Goal: Task Accomplishment & Management: Complete application form

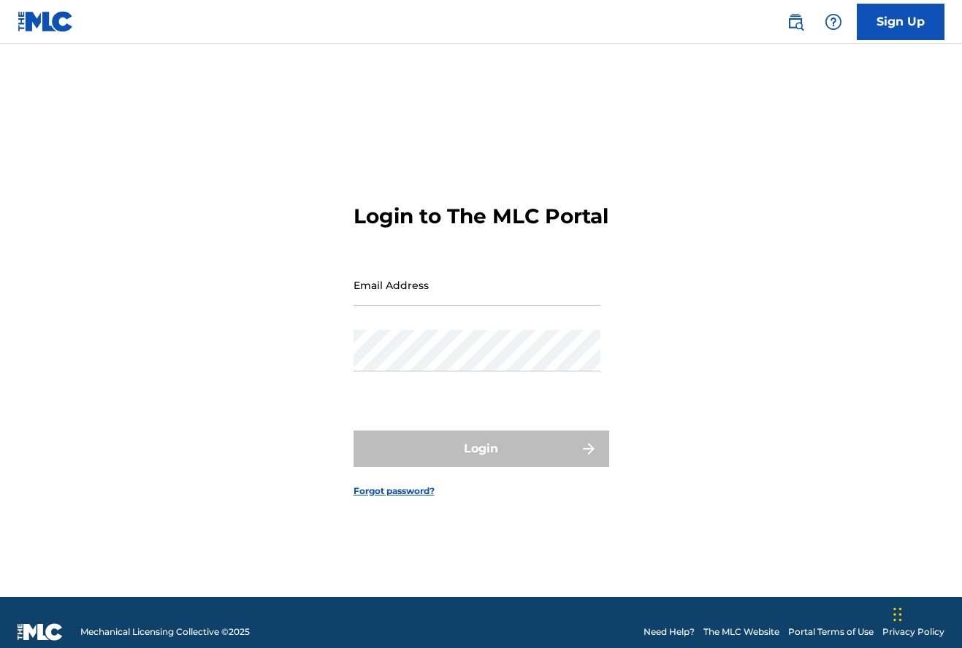
click at [899, 42] on nav "Sign Up" at bounding box center [481, 22] width 962 height 44
click at [898, 29] on link "Sign Up" at bounding box center [901, 22] width 88 height 37
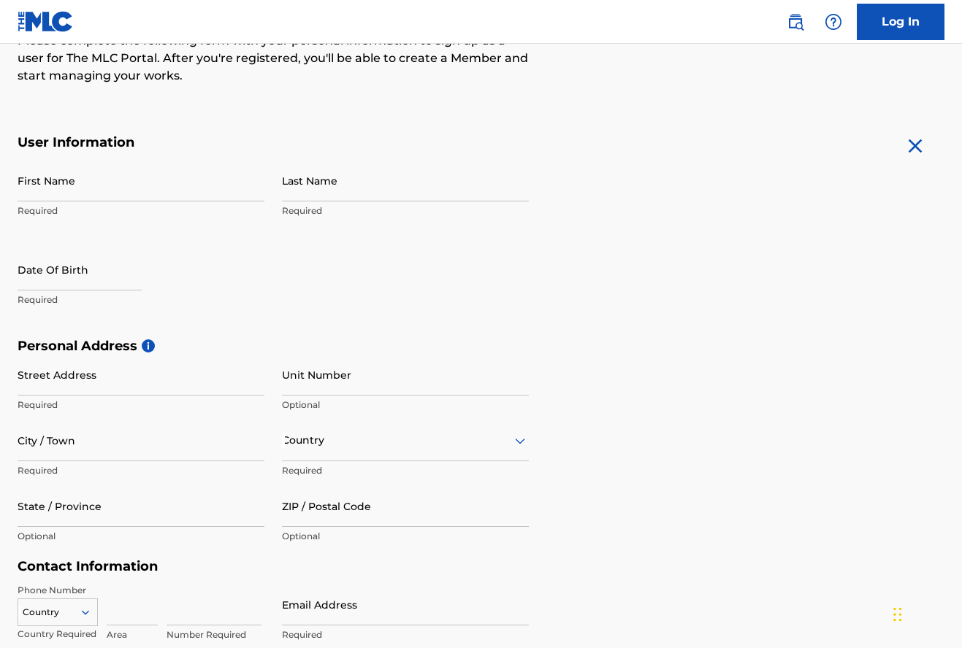
scroll to position [194, 0]
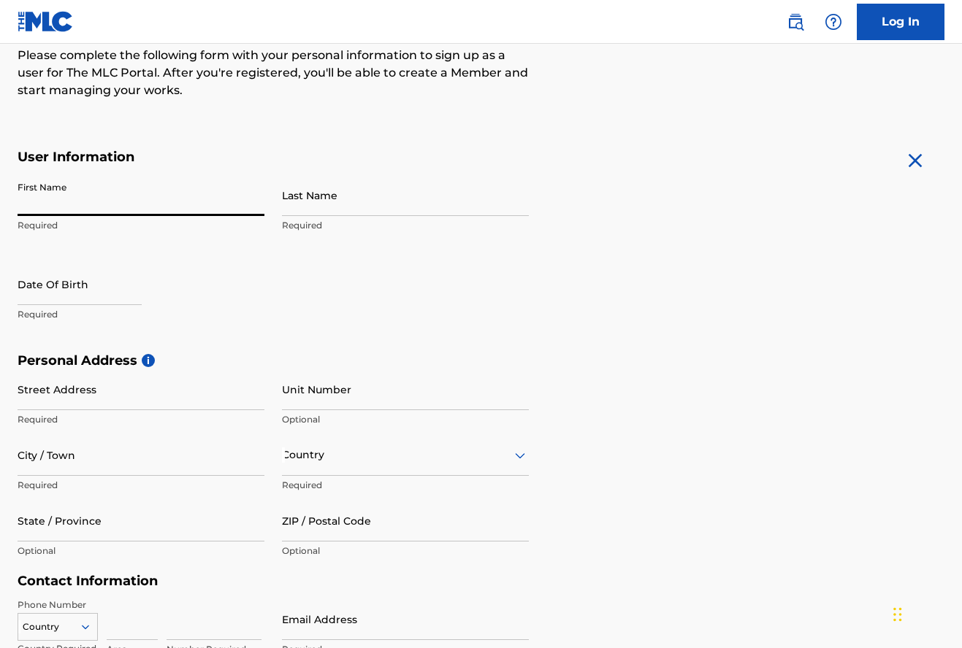
paste input "[PERSON_NAME] wuche"
drag, startPoint x: 65, startPoint y: 209, endPoint x: 167, endPoint y: 211, distance: 101.5
click at [167, 211] on input "[PERSON_NAME] wuche" at bounding box center [141, 196] width 247 height 42
type input "[PERSON_NAME]"
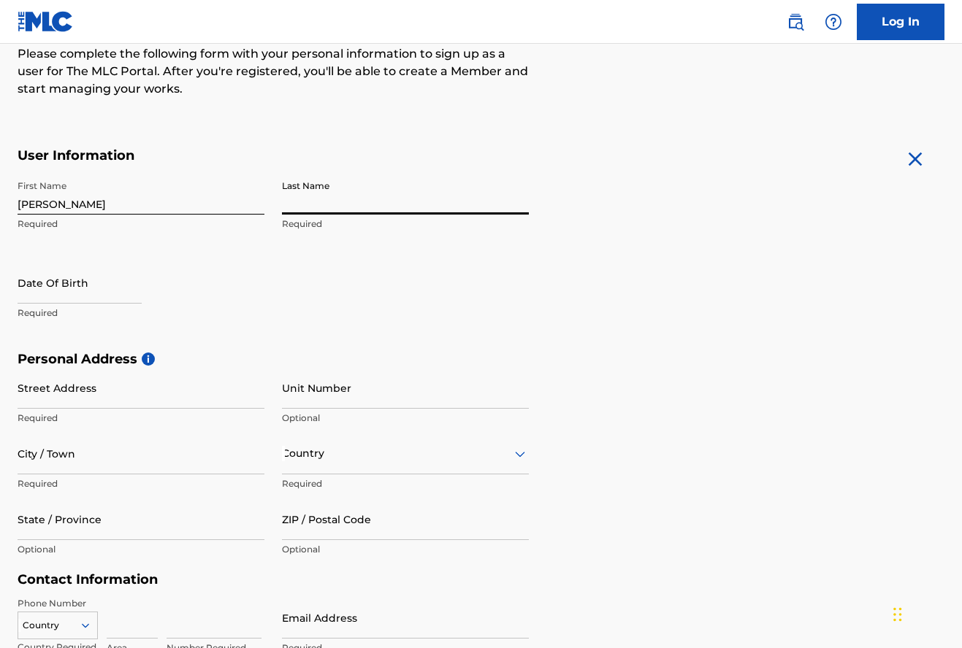
scroll to position [198, 0]
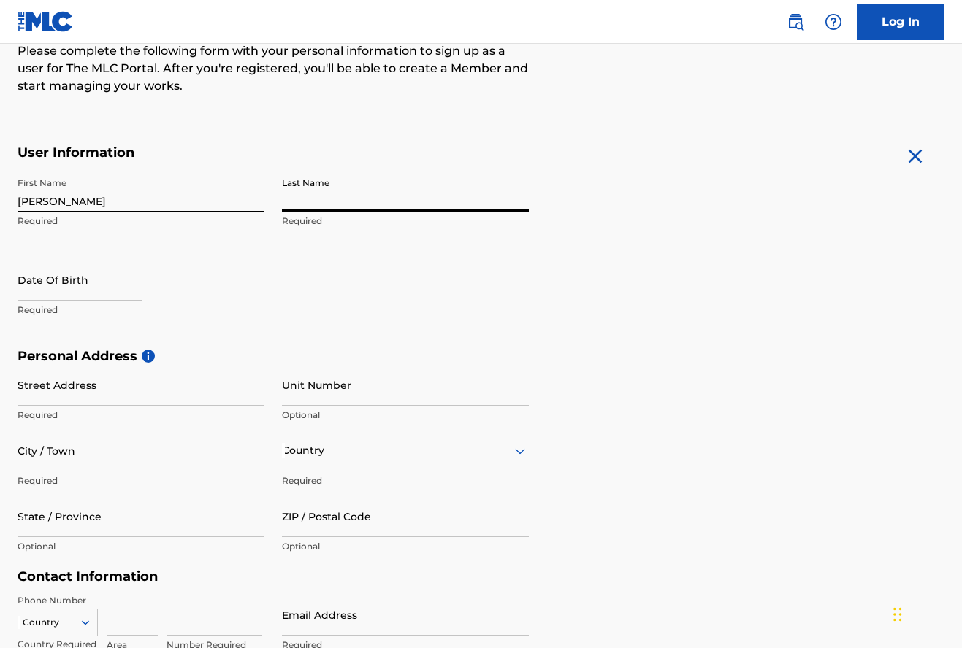
paste input "Nnamdi wuche"
drag, startPoint x: 324, startPoint y: 202, endPoint x: 276, endPoint y: 205, distance: 47.6
click at [272, 206] on div "First Name [PERSON_NAME] Required Last Name [PERSON_NAME] Required Date Of Birt…" at bounding box center [273, 259] width 511 height 178
type input "wuche"
select select "7"
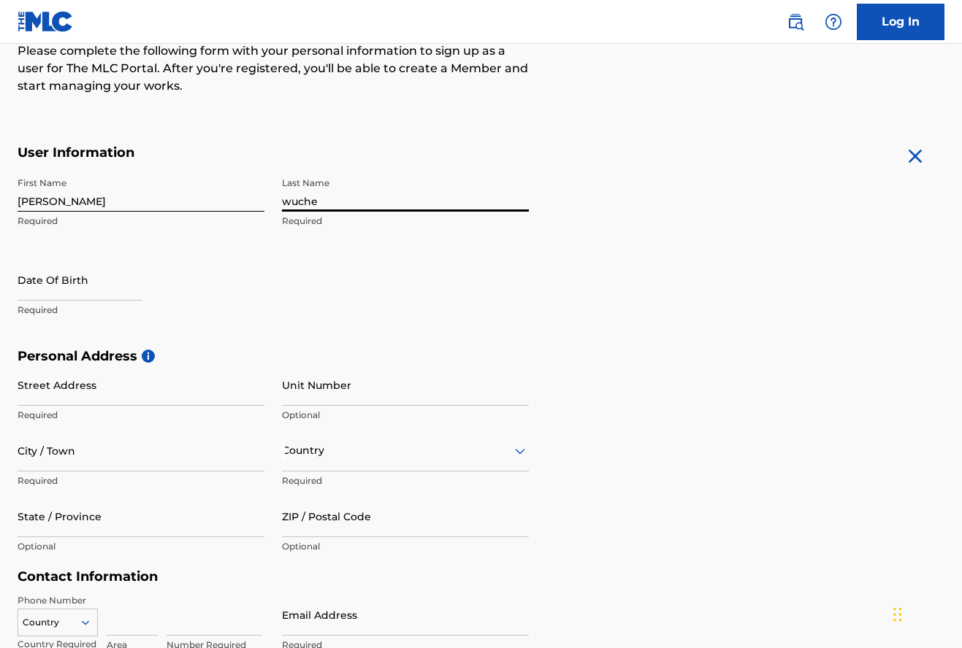
select select "2025"
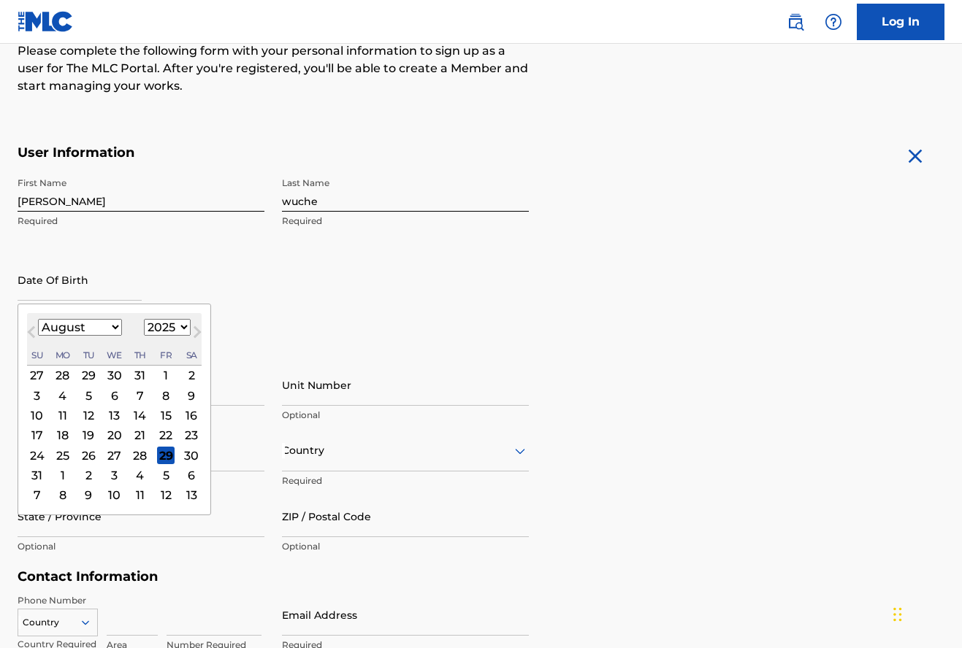
type input "1"
type input "0"
select select "0"
click at [134, 416] on div "16" at bounding box center [140, 416] width 18 height 18
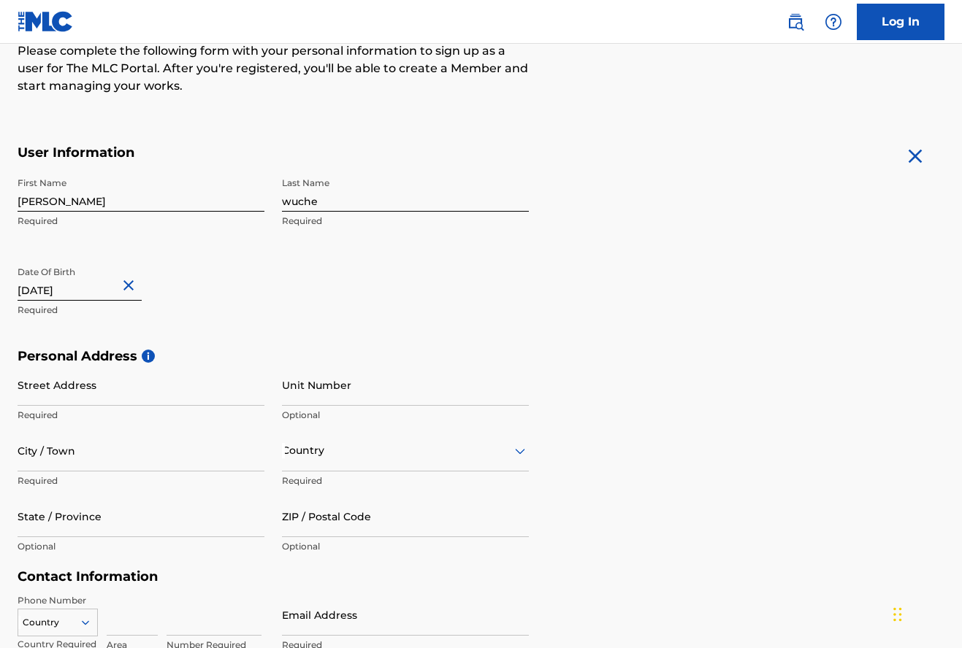
type input "[DATE]"
click at [299, 280] on div "First Name [PERSON_NAME] Required Last Name wuche Required Date Of Birth [DEMOG…" at bounding box center [273, 259] width 511 height 178
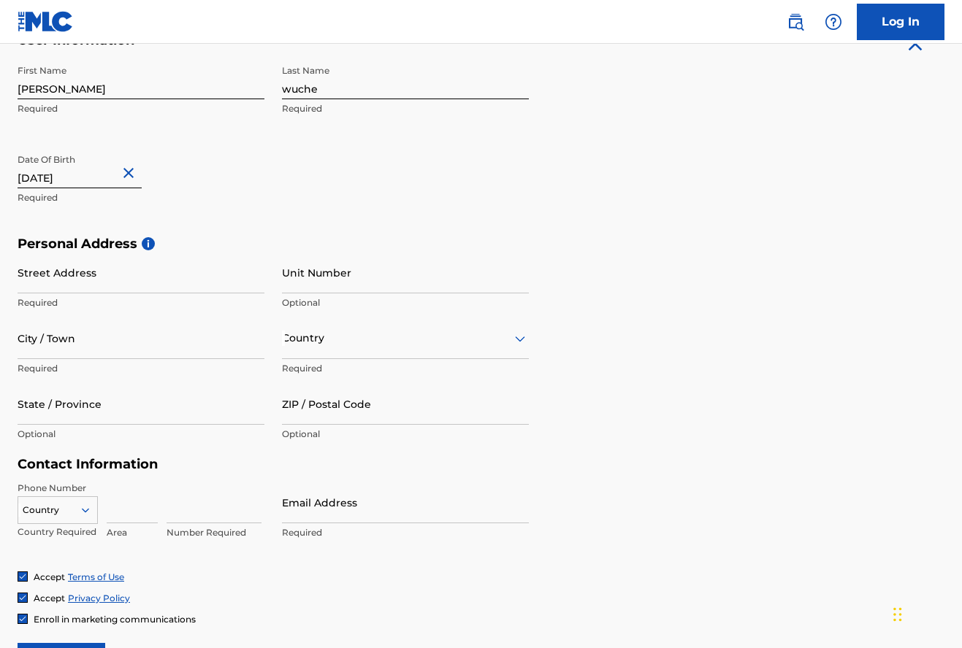
scroll to position [321, 0]
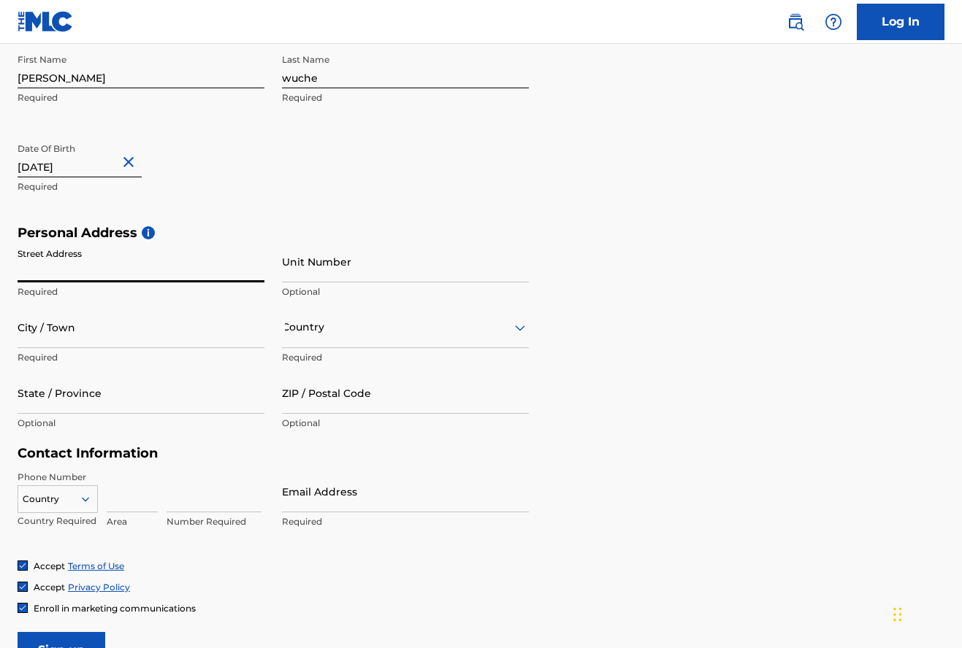
paste input "121-[GEOGRAPHIC_DATA], [GEOGRAPHIC_DATA]/stop [GEOGRAPHIC_DATA]"
type input "121-[GEOGRAPHIC_DATA], [GEOGRAPHIC_DATA]/stop [GEOGRAPHIC_DATA]"
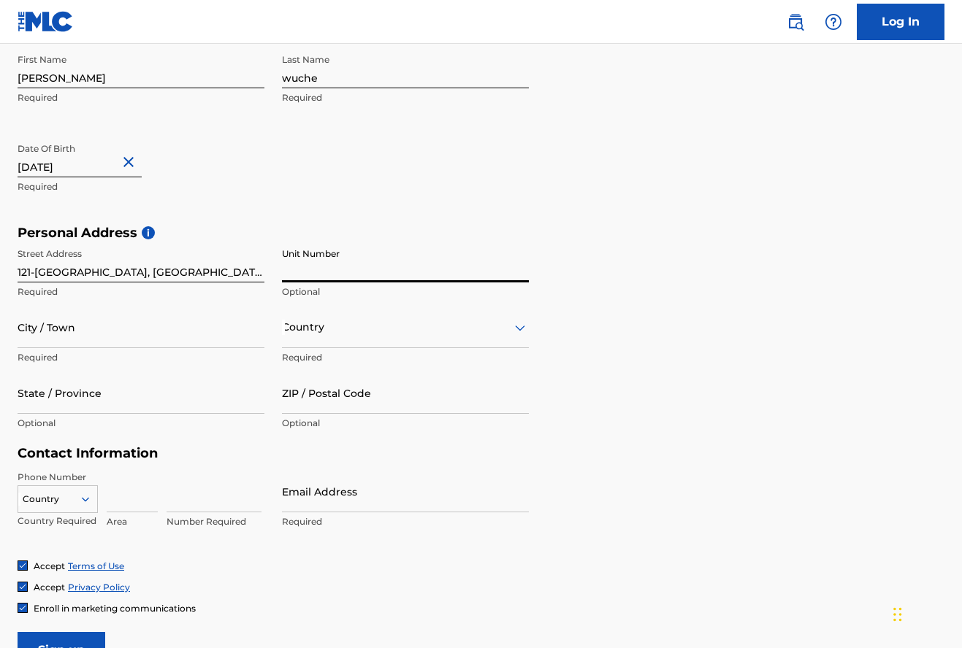
click at [526, 270] on input "Unit Number" at bounding box center [405, 262] width 247 height 42
click at [653, 264] on div "Personal Address i Street Address [STREET_ADDRESS][GEOGRAPHIC_DATA]/stop [GEOGR…" at bounding box center [481, 335] width 927 height 221
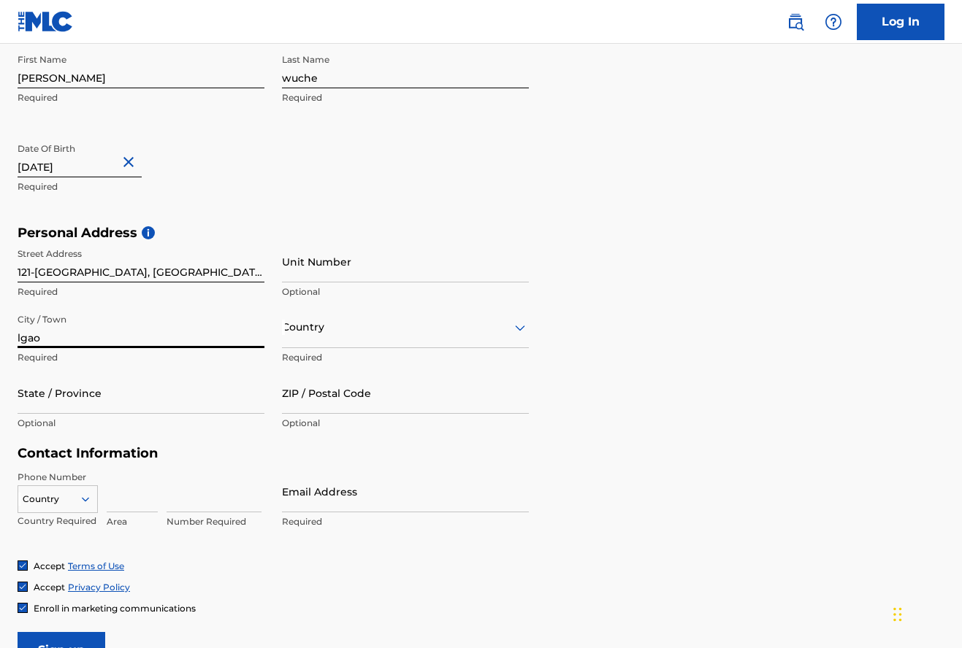
type input "lgao"
click at [296, 332] on div at bounding box center [405, 327] width 247 height 18
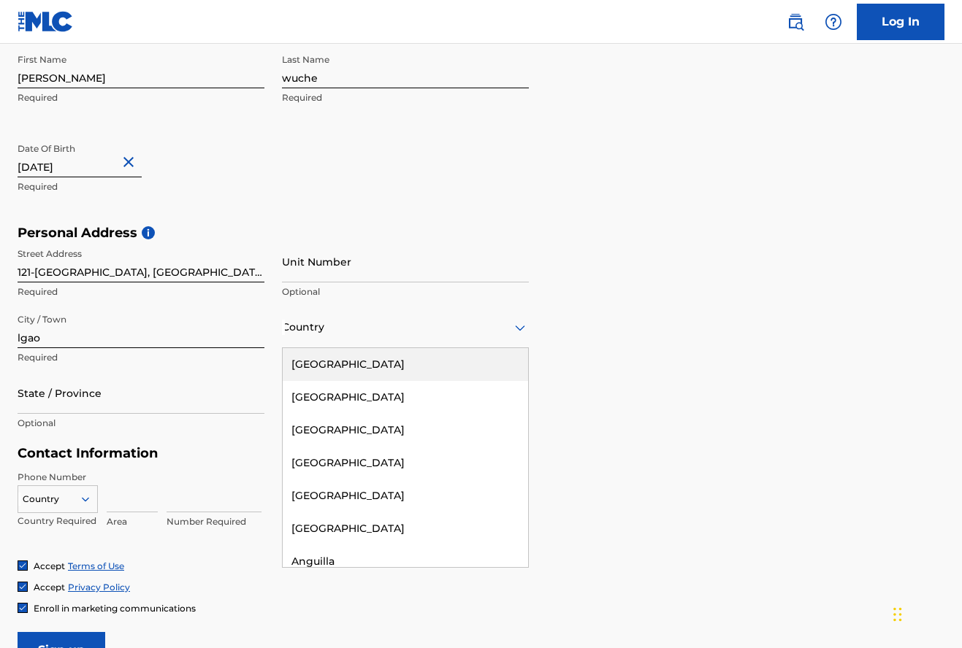
type input "n"
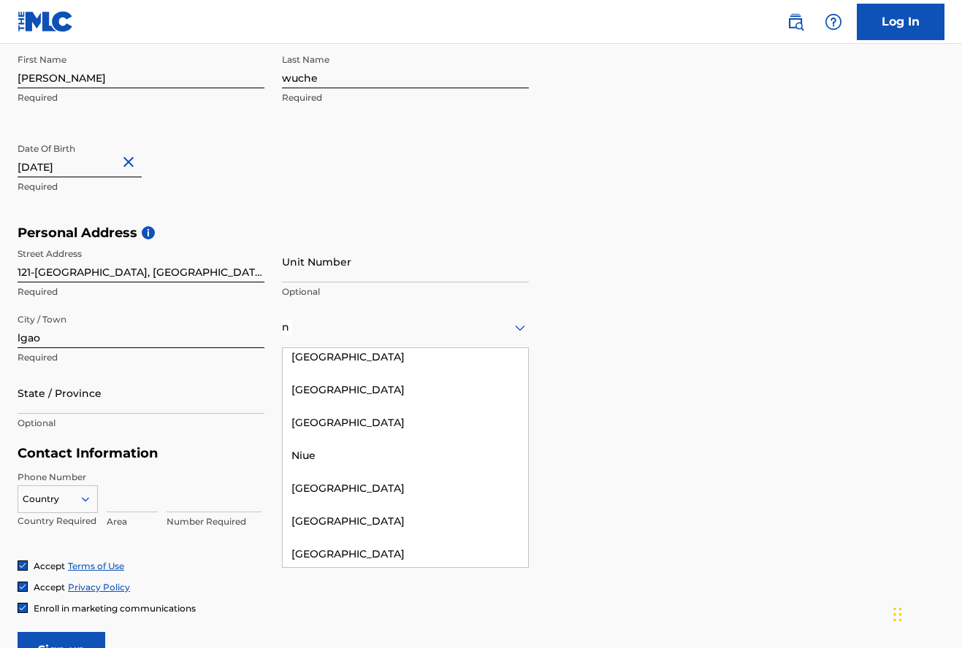
scroll to position [2719, 0]
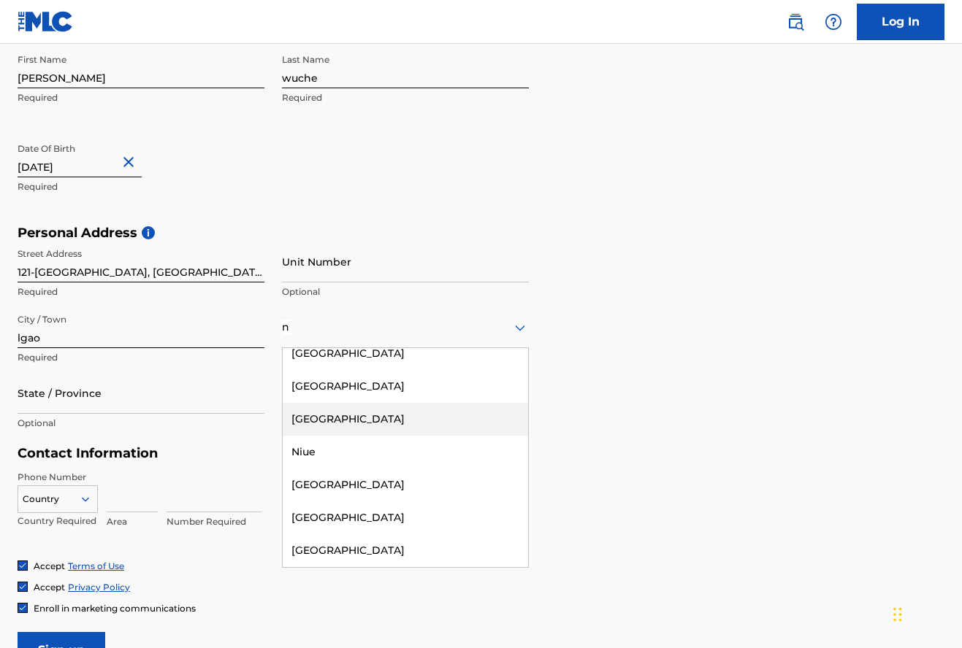
click at [344, 403] on div "[GEOGRAPHIC_DATA]" at bounding box center [405, 419] width 245 height 33
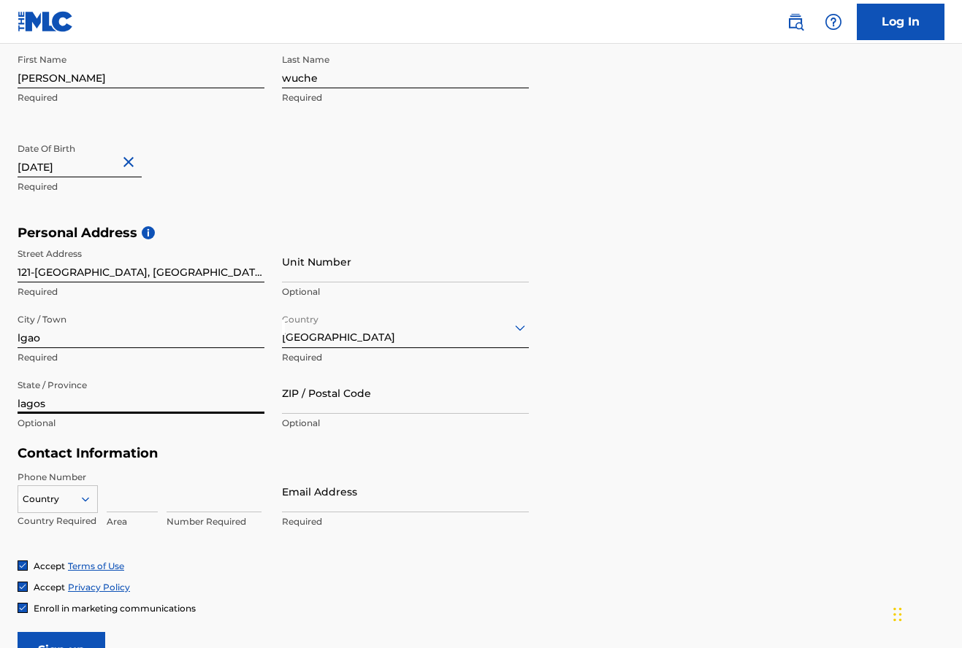
type input "lagos"
type input "100001"
click at [150, 494] on input at bounding box center [132, 492] width 51 height 42
click at [670, 383] on div "Personal Address i Street Address [STREET_ADDRESS][GEOGRAPHIC_DATA]/stop [GEOGR…" at bounding box center [481, 335] width 927 height 221
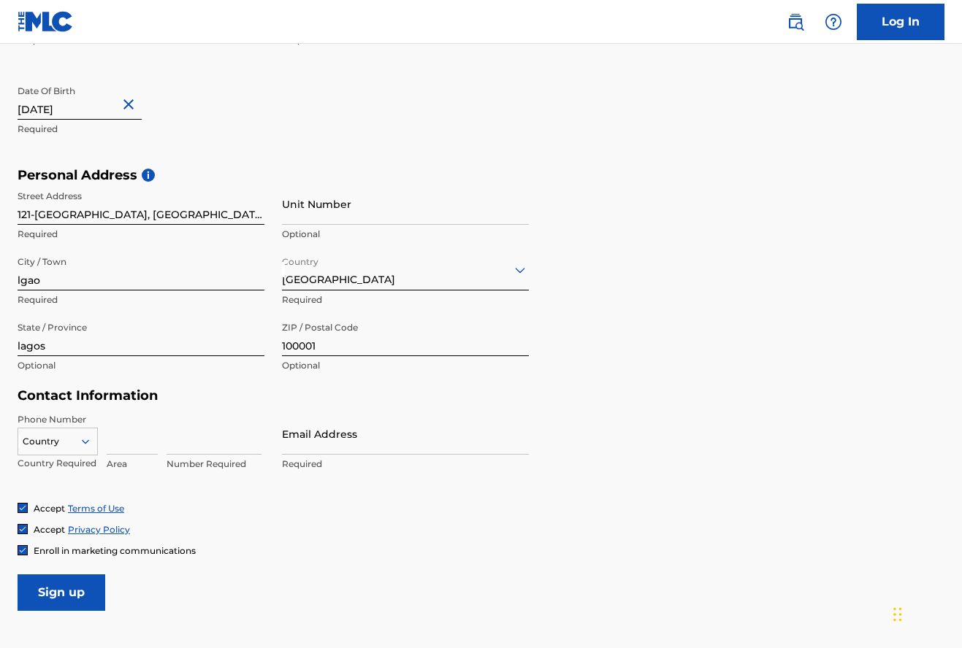
scroll to position [378, 1]
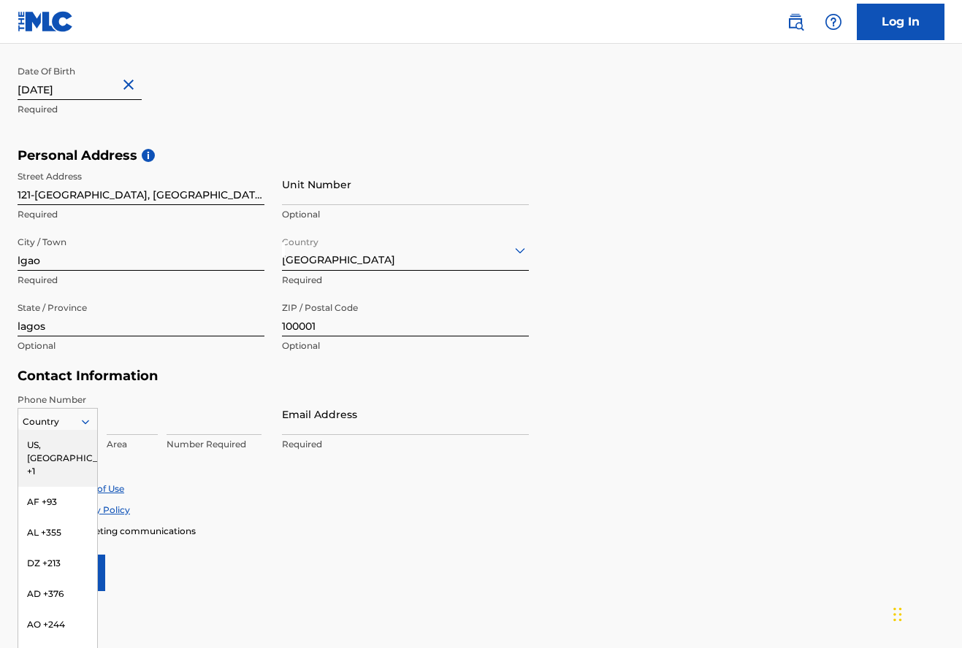
click at [77, 430] on div "US, [GEOGRAPHIC_DATA] +1, 1 of 216. 216 results available. Use Up and Down to c…" at bounding box center [58, 419] width 80 height 22
type input "234"
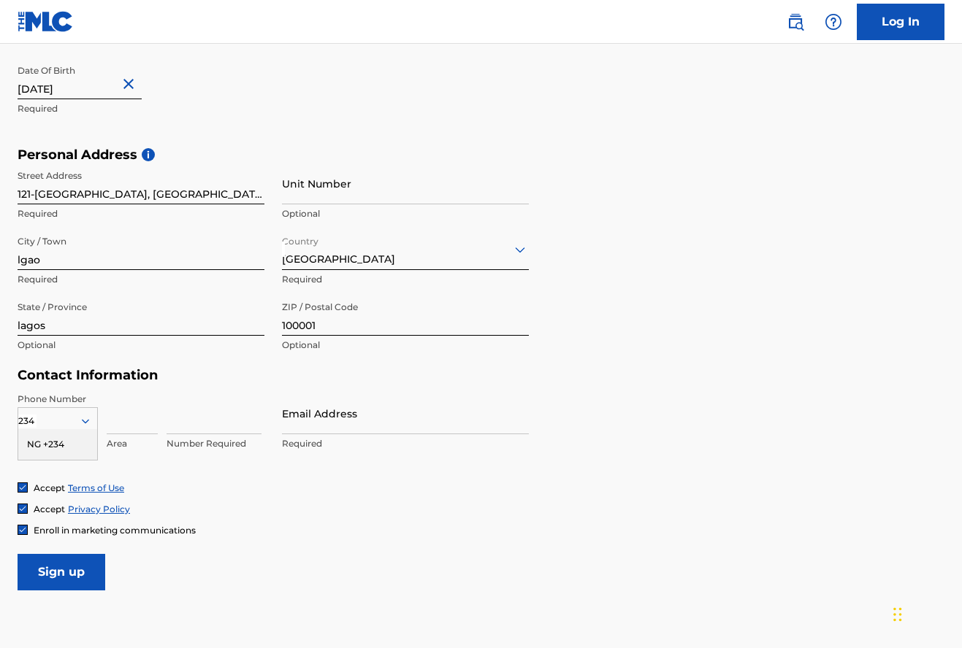
click at [59, 437] on div "NG +234" at bounding box center [57, 444] width 79 height 31
click at [114, 421] on input at bounding box center [132, 414] width 51 height 42
type input "8030949715"
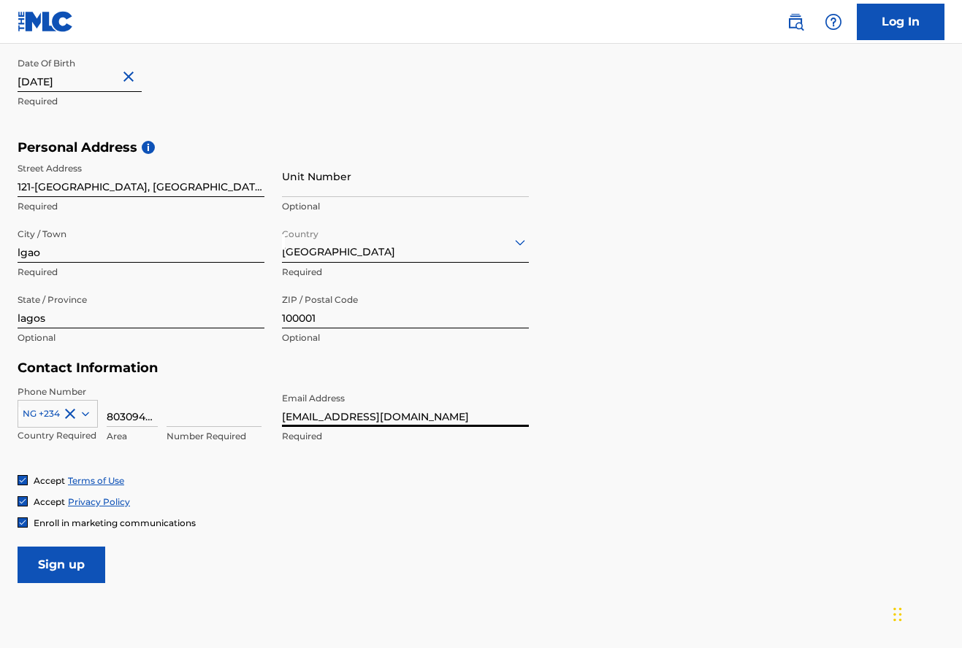
type input "[EMAIL_ADDRESS][DOMAIN_NAME]"
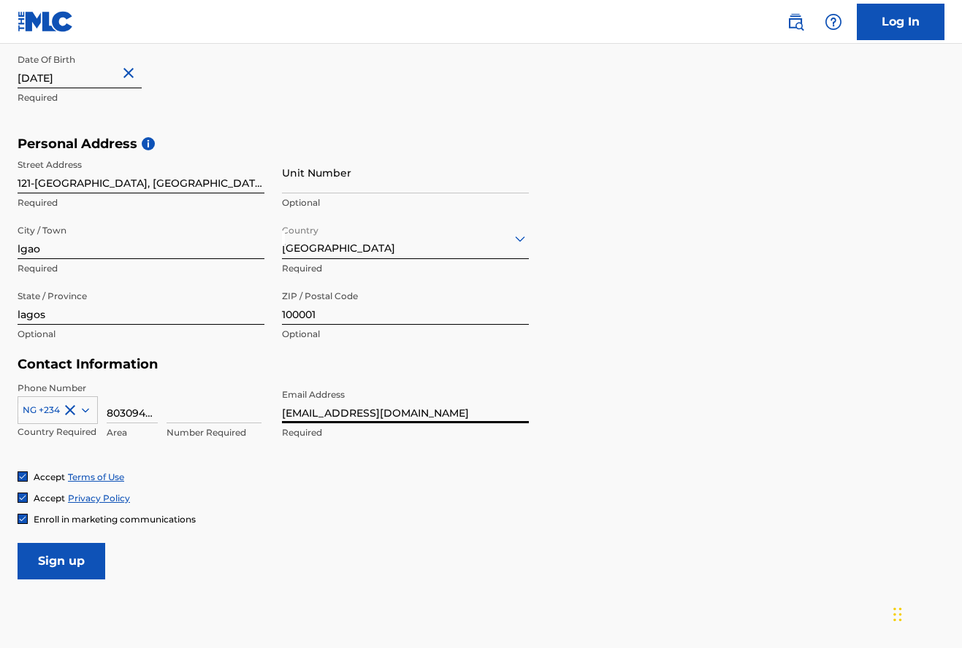
click at [667, 385] on form "User Information First Name [PERSON_NAME] Required Last Name wuche Required Dat…" at bounding box center [481, 256] width 927 height 648
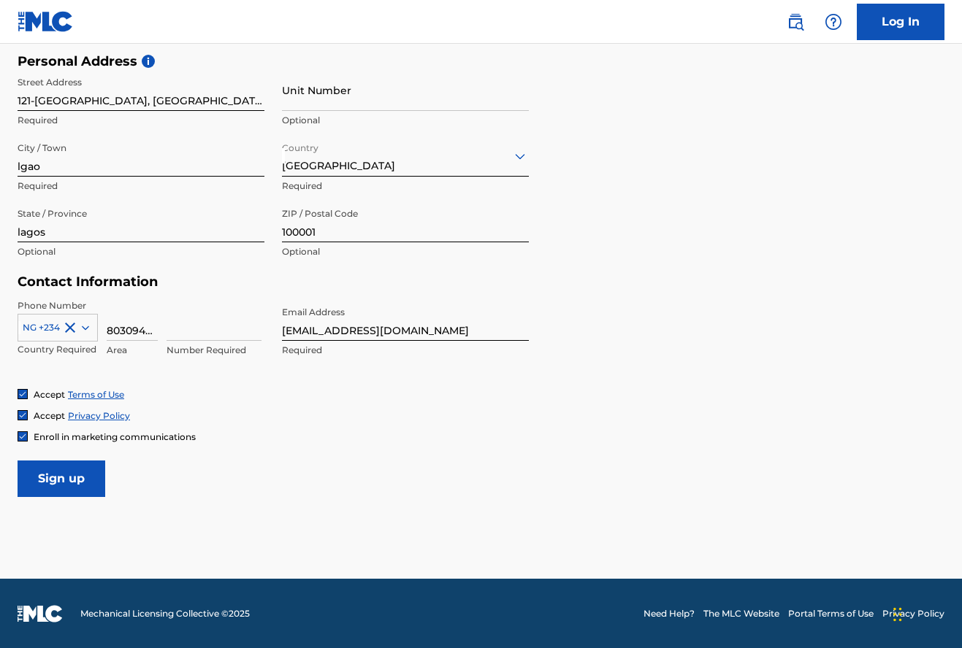
scroll to position [492, 0]
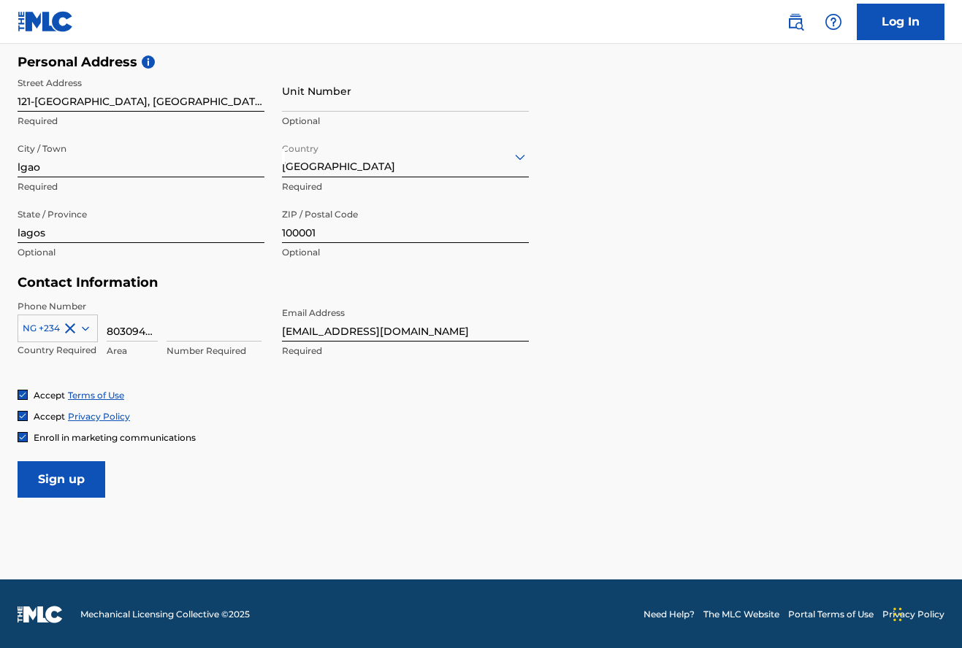
click at [63, 473] on input "Sign up" at bounding box center [62, 480] width 88 height 37
click at [321, 408] on div "Accept Terms of Use Accept Privacy Policy Enroll in marketing communications" at bounding box center [481, 416] width 927 height 55
click at [246, 332] on input at bounding box center [214, 321] width 95 height 42
click at [253, 329] on input at bounding box center [214, 321] width 95 height 42
click at [251, 329] on input at bounding box center [214, 321] width 95 height 42
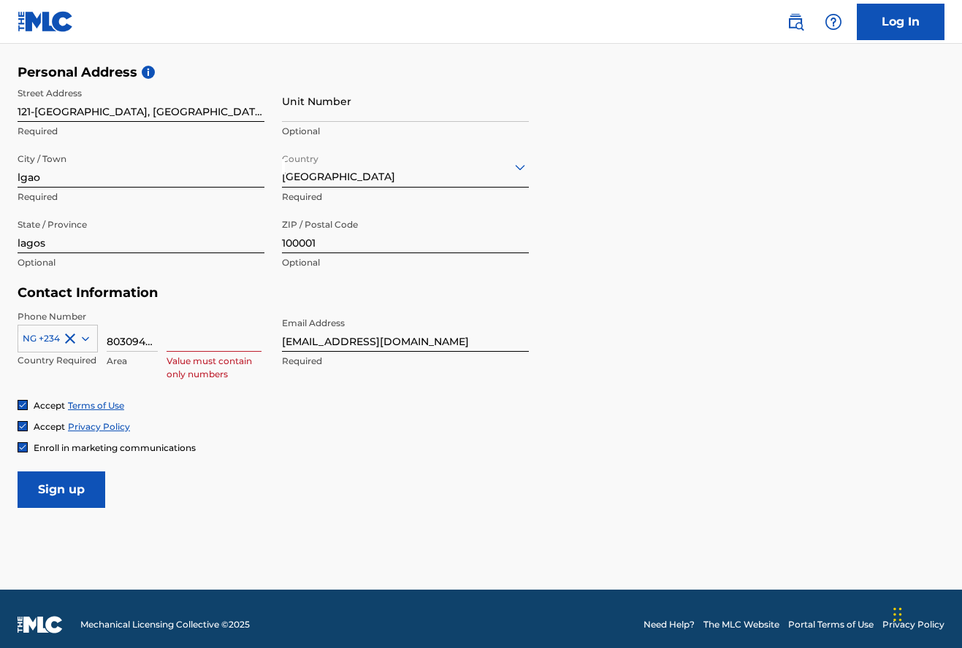
scroll to position [481, 0]
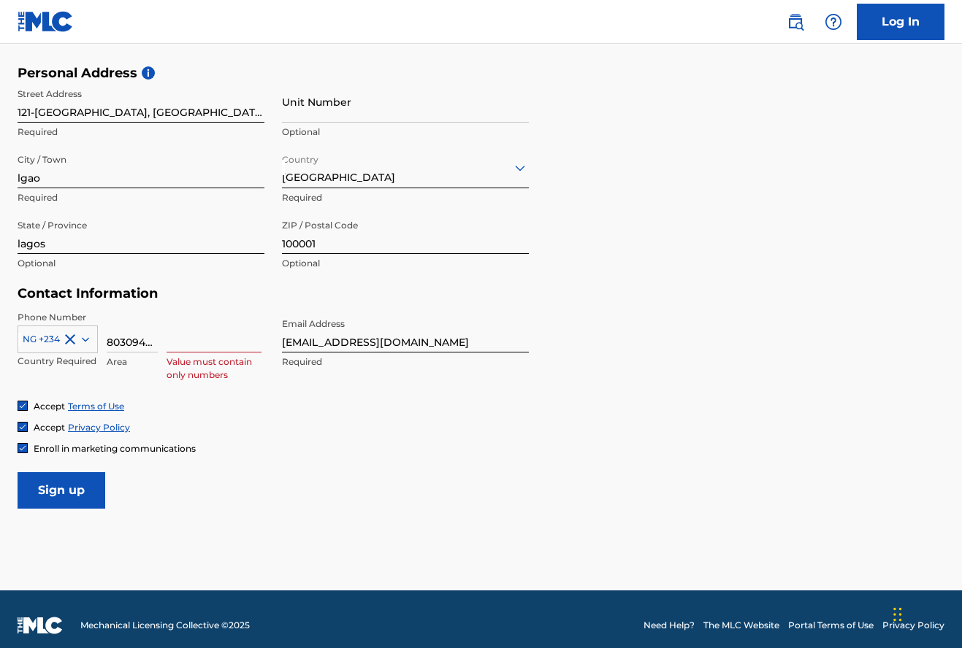
click at [146, 342] on input "8030949715" at bounding box center [132, 332] width 51 height 42
click at [204, 348] on input at bounding box center [214, 332] width 95 height 42
click at [251, 380] on div "Phone Number NG +234 Country Required 8030949715 Area Value must contain only n…" at bounding box center [273, 355] width 511 height 89
click at [175, 339] on input at bounding box center [214, 332] width 95 height 42
click at [150, 341] on input "8030949715" at bounding box center [132, 332] width 51 height 42
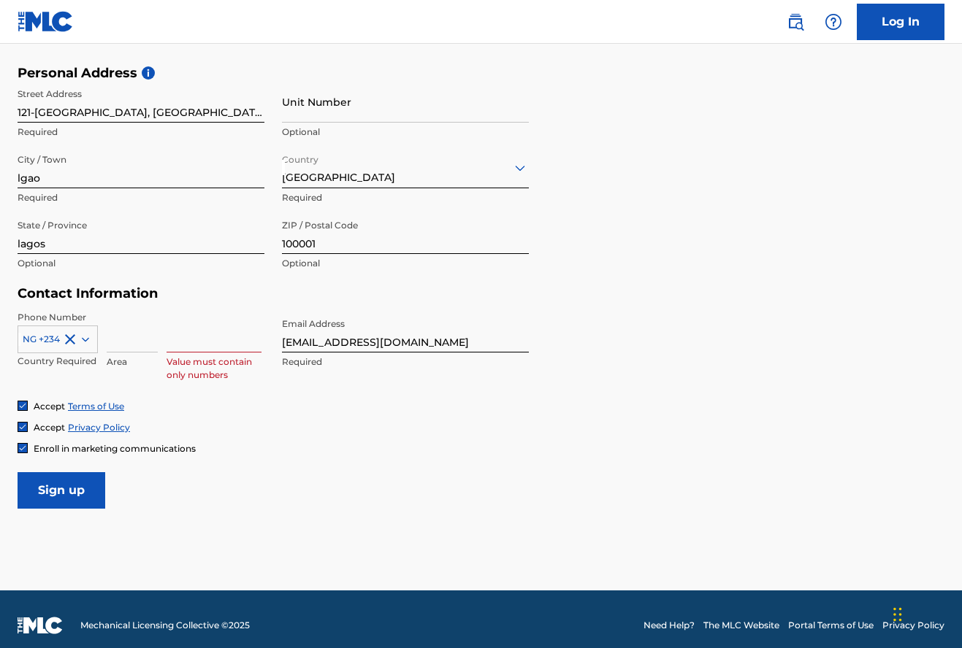
click at [199, 332] on input at bounding box center [214, 332] width 95 height 42
paste input "8030949715"
type input "8030949715"
click at [137, 343] on input at bounding box center [132, 332] width 51 height 42
type input "234"
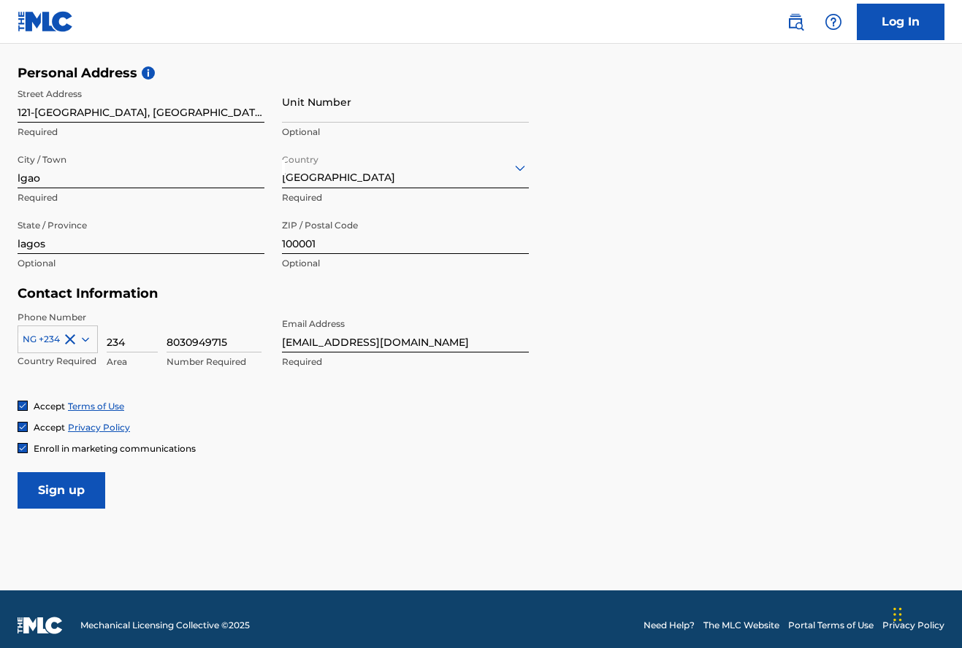
drag, startPoint x: 779, startPoint y: 396, endPoint x: 769, endPoint y: 394, distance: 10.5
click at [779, 397] on form "User Information First Name [PERSON_NAME] Required Last Name wuche Required Dat…" at bounding box center [481, 185] width 927 height 648
click at [64, 489] on input "Sign up" at bounding box center [62, 490] width 88 height 37
